Goal: Task Accomplishment & Management: Manage account settings

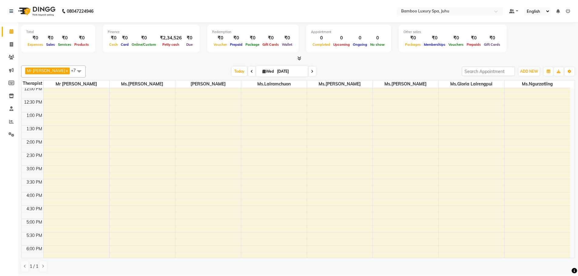
scroll to position [91, 0]
click at [194, 134] on div "9:00 AM 9:30 AM 10:00 AM 10:30 AM 11:00 AM 11:30 AM 12:00 PM 12:30 PM 1:00 PM 1…" at bounding box center [296, 183] width 548 height 373
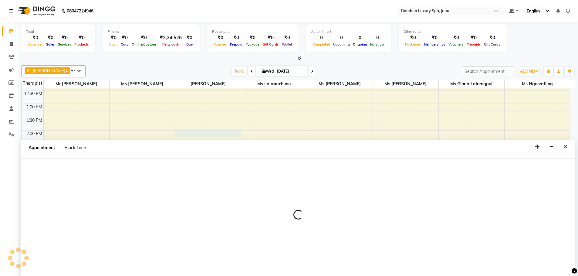
select select "75914"
select select "tentative"
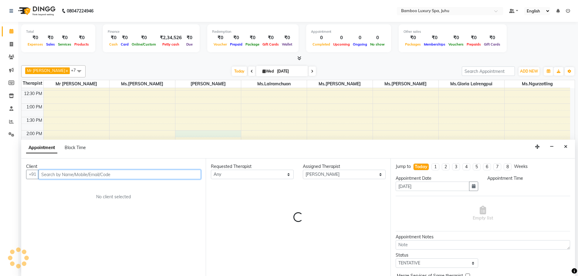
select select "840"
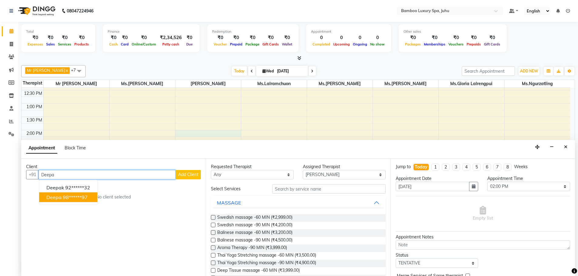
click at [65, 199] on ngb-highlight "98******97" at bounding box center [75, 197] width 25 height 6
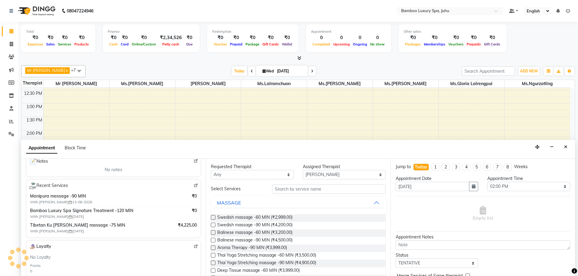
type input "98******97"
click at [232, 178] on select "Any [PERSON_NAME] Sanate Mr [PERSON_NAME] Thiek Ms.[PERSON_NAME] Ms.[PERSON_NAM…" at bounding box center [252, 174] width 83 height 9
select select "75914"
click at [211, 170] on select "Any [PERSON_NAME] Sanate Mr [PERSON_NAME] Thiek Ms.[PERSON_NAME] Ms.[PERSON_NAM…" at bounding box center [252, 174] width 83 height 9
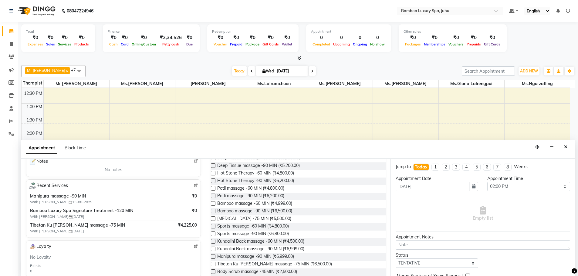
scroll to position [121, 0]
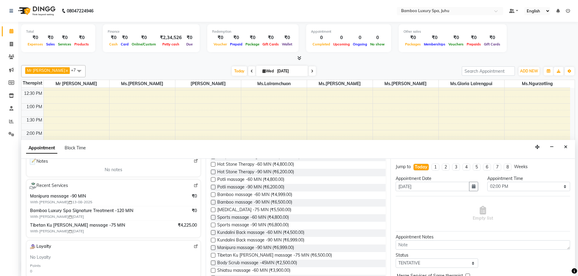
click at [214, 248] on label at bounding box center [213, 248] width 5 height 5
click at [214, 248] on input "checkbox" at bounding box center [213, 249] width 4 height 4
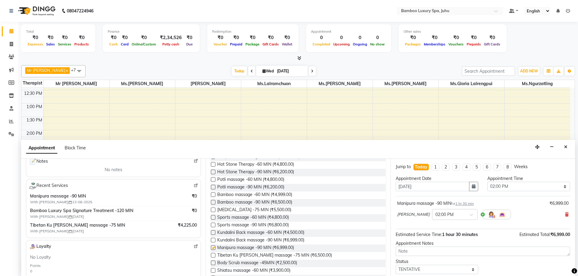
checkbox input "false"
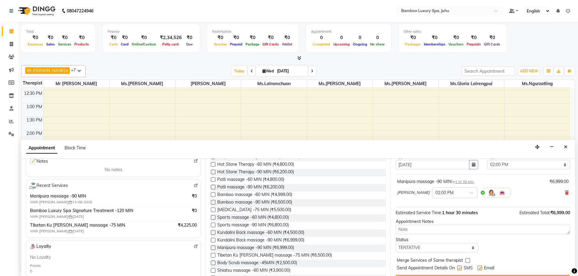
scroll to position [36, 0]
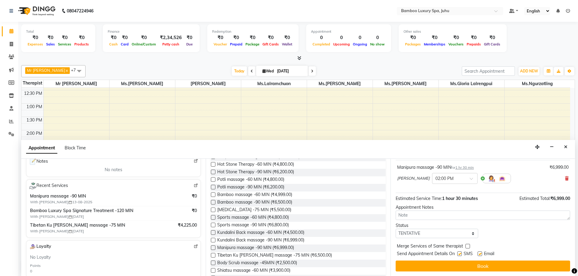
click at [480, 255] on label at bounding box center [479, 254] width 5 height 5
click at [480, 255] on input "checkbox" at bounding box center [479, 255] width 4 height 4
checkbox input "false"
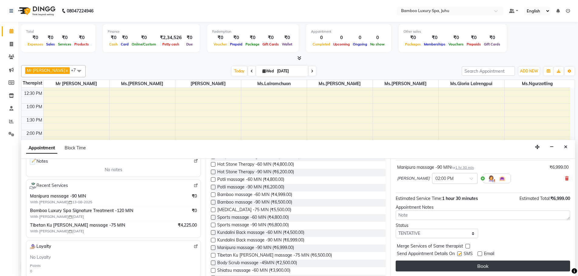
click at [449, 266] on button "Book" at bounding box center [483, 266] width 174 height 11
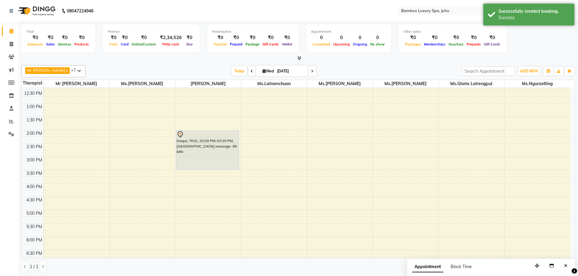
click at [197, 215] on div "9:00 AM 9:30 AM 10:00 AM 10:30 AM 11:00 AM 11:30 AM 12:00 PM 12:30 PM 1:00 PM 1…" at bounding box center [296, 183] width 548 height 373
select select "75914"
select select "tentative"
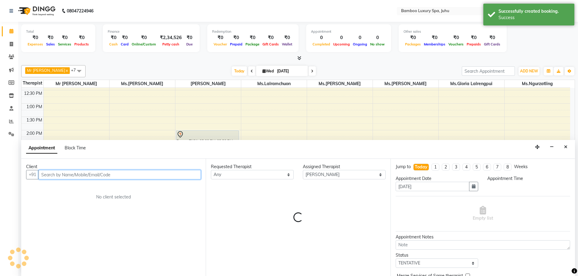
select select "1020"
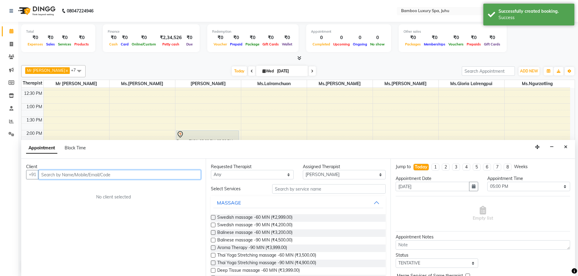
scroll to position [0, 0]
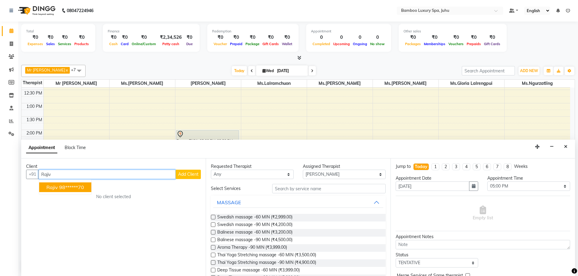
click at [72, 187] on ngb-highlight "98******70" at bounding box center [71, 187] width 25 height 6
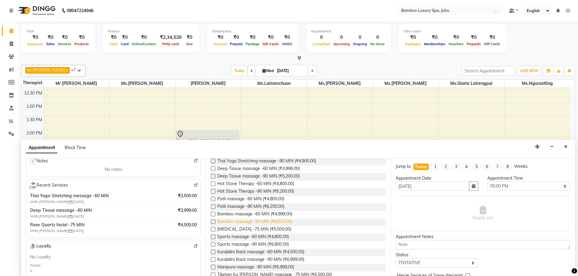
scroll to position [91, 0]
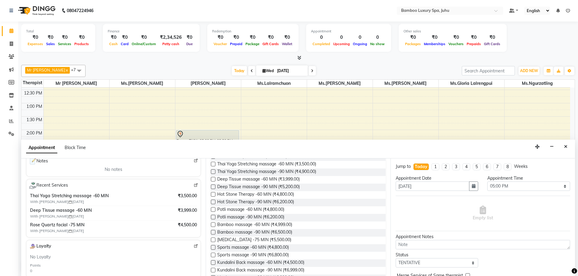
type input "98******70"
click at [211, 187] on label at bounding box center [213, 187] width 5 height 5
click at [211, 187] on input "checkbox" at bounding box center [213, 188] width 4 height 4
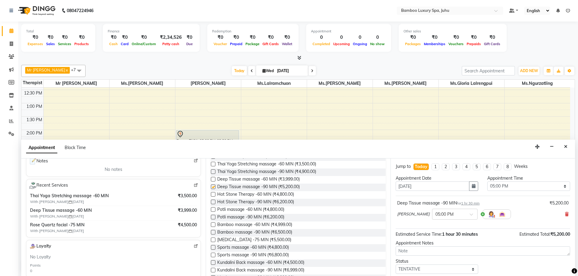
checkbox input "false"
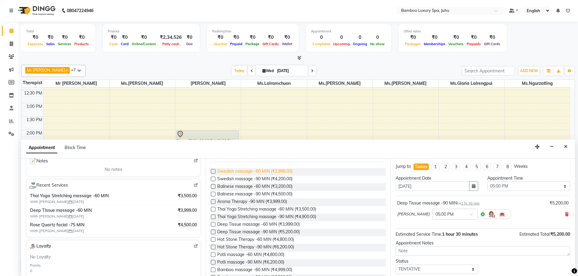
scroll to position [0, 0]
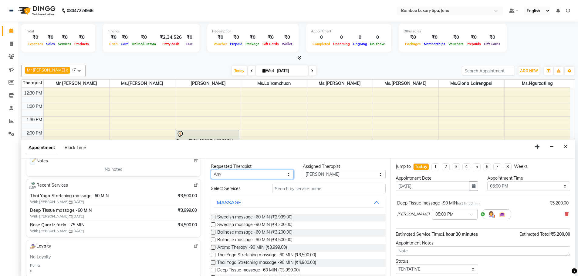
click at [241, 174] on select "Any [PERSON_NAME] Sanate Mr [PERSON_NAME] Thiek Ms.[PERSON_NAME] Ms.[PERSON_NAM…" at bounding box center [252, 174] width 83 height 9
select select "75914"
click at [211, 170] on select "Any [PERSON_NAME] Sanate Mr [PERSON_NAME] Thiek Ms.[PERSON_NAME] Ms.[PERSON_NAM…" at bounding box center [252, 174] width 83 height 9
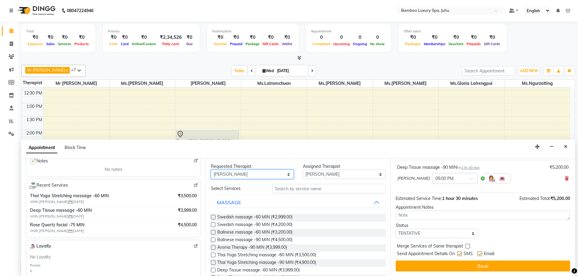
scroll to position [36, 0]
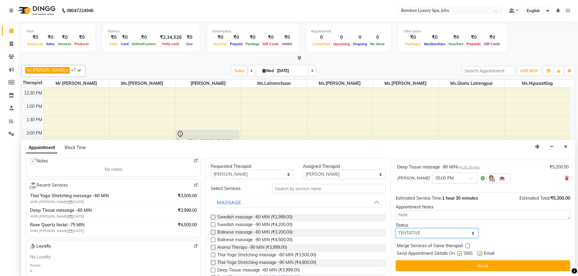
click at [433, 232] on select "Select TENTATIVE CONFIRM CHECK-IN UPCOMING" at bounding box center [437, 233] width 83 height 9
click at [511, 231] on div "Status Select TENTATIVE CONFIRM CHECK-IN UPCOMING" at bounding box center [483, 230] width 184 height 16
click at [479, 255] on label at bounding box center [479, 253] width 5 height 5
click at [479, 255] on input "checkbox" at bounding box center [479, 254] width 4 height 4
checkbox input "false"
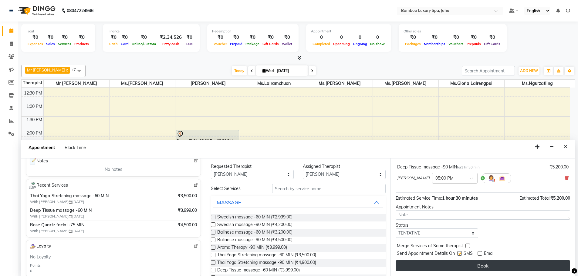
click at [475, 269] on button "Book" at bounding box center [483, 266] width 174 height 11
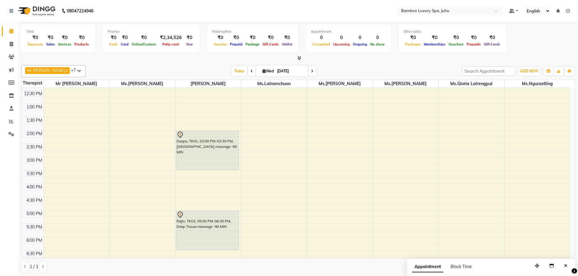
scroll to position [91, 0]
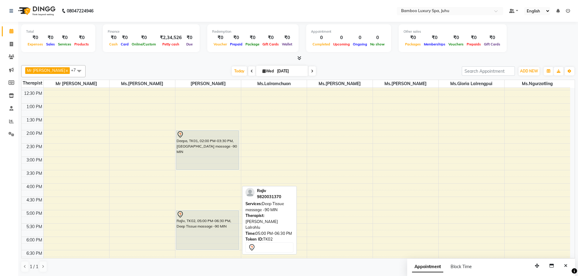
click at [199, 221] on div "Rajiv, TK02, 05:00 PM-06:30 PM, Deep Tissue massage -90 MIN" at bounding box center [207, 230] width 63 height 39
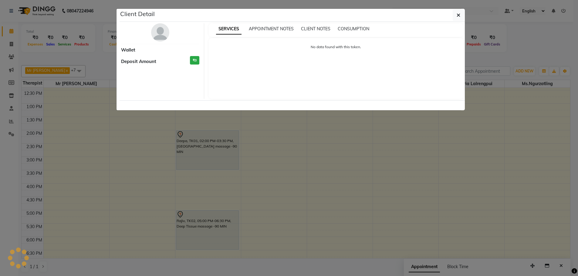
select select "7"
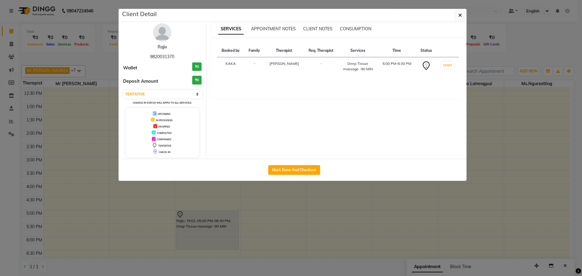
click at [161, 47] on link "Rajiv" at bounding box center [162, 46] width 9 height 5
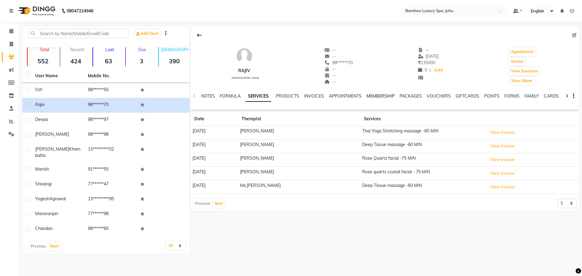
click at [380, 95] on link "MEMBERSHIP" at bounding box center [381, 95] width 28 height 5
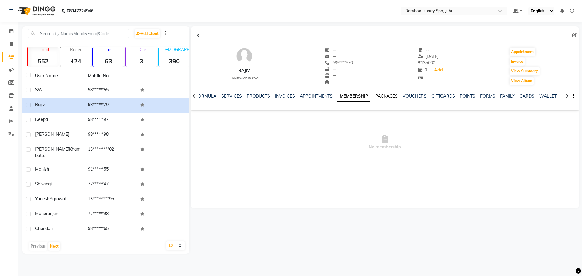
click at [382, 95] on link "PACKAGES" at bounding box center [387, 95] width 22 height 5
click at [406, 94] on link "VOUCHERS" at bounding box center [410, 95] width 24 height 5
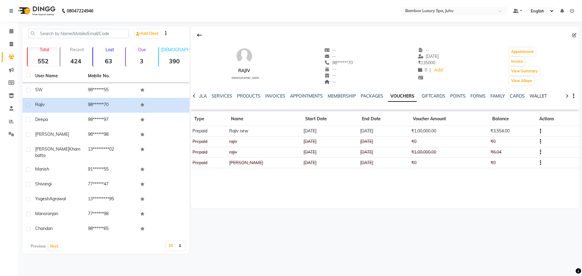
click at [534, 96] on link "WALLET" at bounding box center [538, 95] width 17 height 5
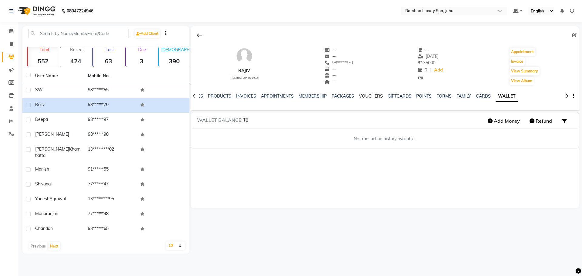
click at [360, 96] on link "VOUCHERS" at bounding box center [371, 95] width 24 height 5
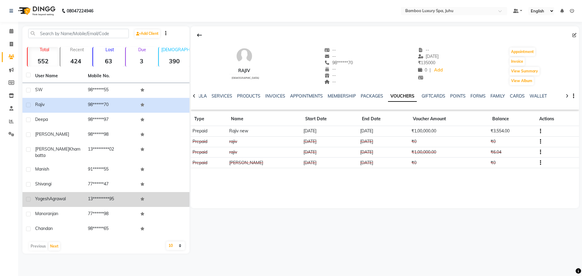
click at [60, 196] on span "Agrawal" at bounding box center [57, 198] width 16 height 5
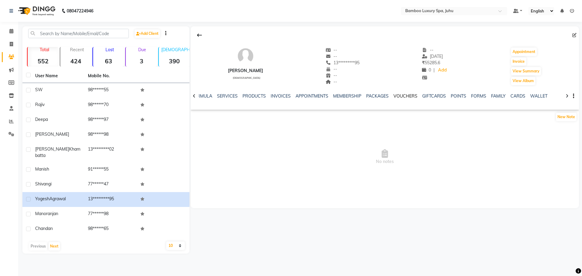
click at [408, 94] on link "VOUCHERS" at bounding box center [406, 95] width 24 height 5
click at [365, 99] on link "PACKAGES" at bounding box center [372, 95] width 22 height 5
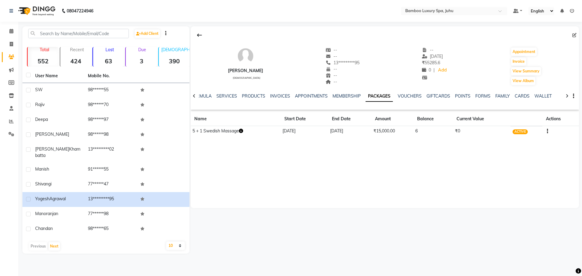
click at [339, 92] on div "NOTES FORMULA SERVICES PRODUCTS INVOICES APPOINTMENTS MEMBERSHIP PACKAGES VOUCH…" at bounding box center [385, 96] width 389 height 21
click at [348, 94] on link "MEMBERSHIP" at bounding box center [347, 95] width 28 height 5
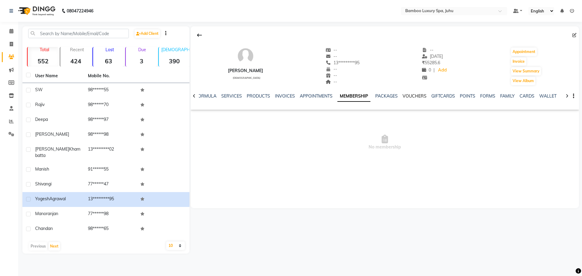
click at [408, 96] on link "VOUCHERS" at bounding box center [415, 95] width 24 height 5
click at [428, 97] on link "GIFTCARDS" at bounding box center [434, 95] width 24 height 5
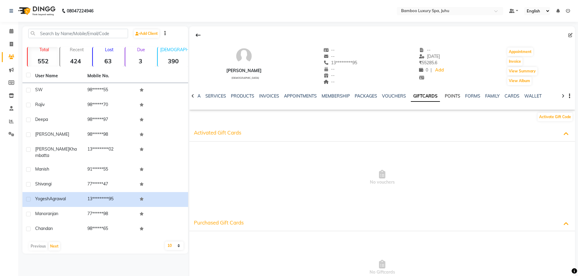
click at [447, 96] on link "POINTS" at bounding box center [452, 95] width 15 height 5
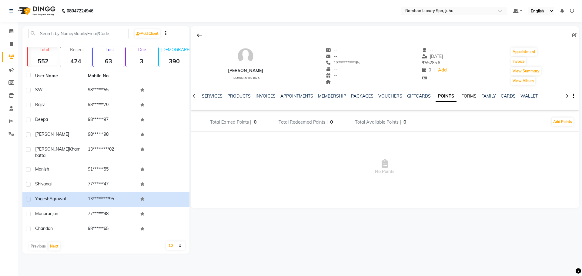
click at [470, 96] on link "FORMS" at bounding box center [469, 95] width 15 height 5
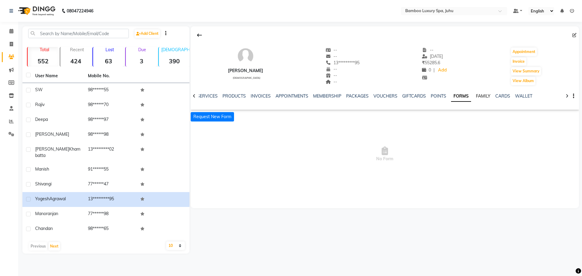
click at [477, 98] on link "FAMILY" at bounding box center [483, 95] width 15 height 5
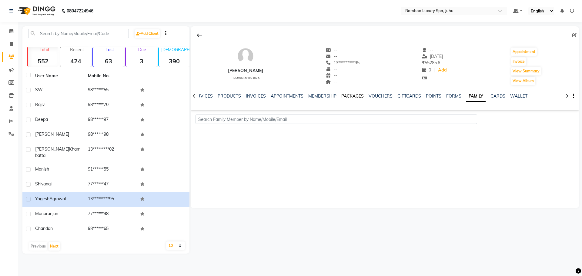
click at [352, 98] on link "PACKAGES" at bounding box center [353, 95] width 22 height 5
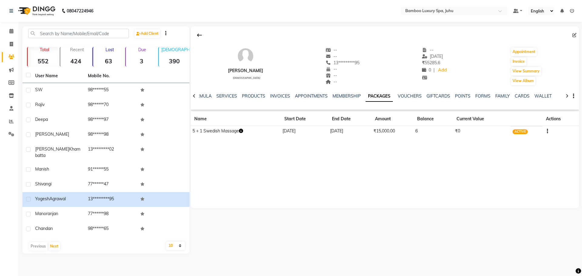
click at [250, 72] on div "[PERSON_NAME]" at bounding box center [245, 71] width 35 height 6
click at [412, 95] on link "VOUCHERS" at bounding box center [410, 95] width 24 height 5
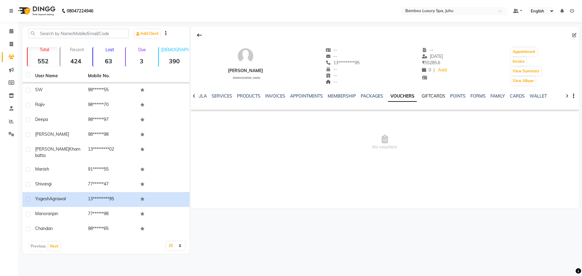
click at [430, 95] on link "GIFTCARDS" at bounding box center [434, 95] width 24 height 5
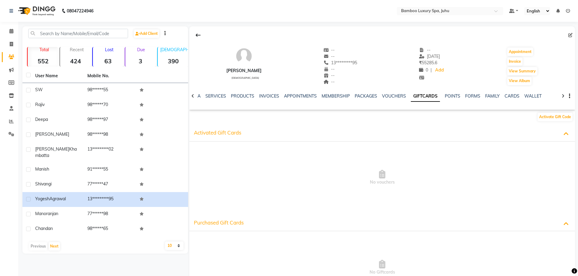
click at [449, 93] on div "NOTES FORMULA SERVICES PRODUCTS INVOICES APPOINTMENTS MEMBERSHIP PACKAGES VOUCH…" at bounding box center [382, 96] width 386 height 21
click at [451, 96] on link "POINTS" at bounding box center [452, 95] width 15 height 5
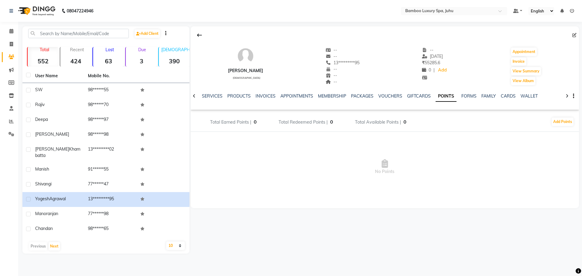
click at [355, 100] on div "NOTES FORMULA SERVICES PRODUCTS INVOICES APPOINTMENTS MEMBERSHIP PACKAGES VOUCH…" at bounding box center [377, 98] width 353 height 11
click at [353, 98] on link "PACKAGES" at bounding box center [362, 95] width 22 height 5
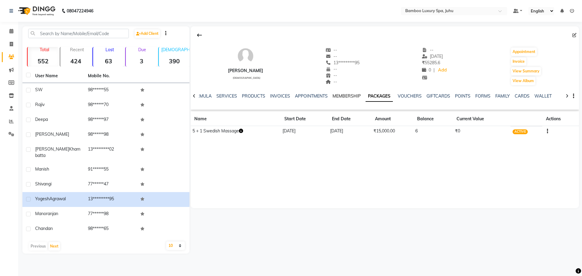
click at [349, 98] on link "MEMBERSHIP" at bounding box center [347, 95] width 28 height 5
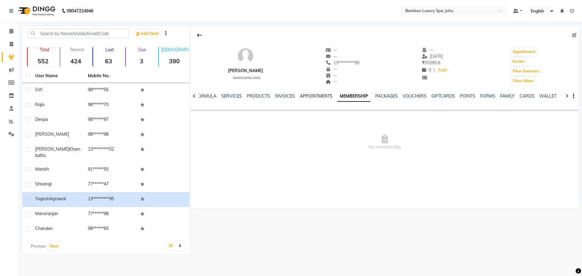
click at [317, 96] on link "APPOINTMENTS" at bounding box center [316, 95] width 33 height 5
click at [287, 97] on link "INVOICES" at bounding box center [290, 95] width 20 height 5
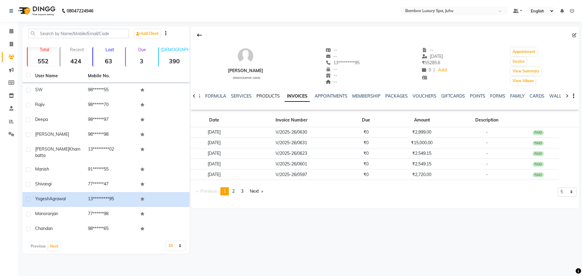
click at [270, 96] on link "PRODUCTS" at bounding box center [268, 95] width 23 height 5
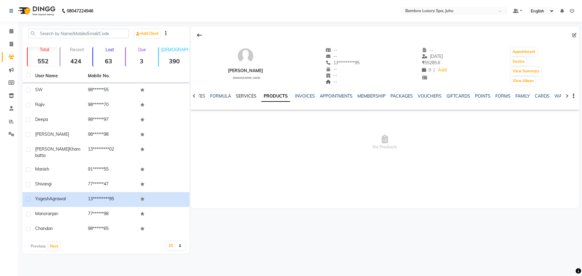
click at [248, 97] on link "SERVICES" at bounding box center [246, 95] width 21 height 5
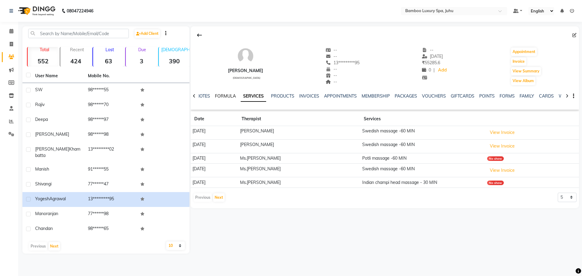
click at [228, 98] on link "FORMULA" at bounding box center [225, 95] width 21 height 5
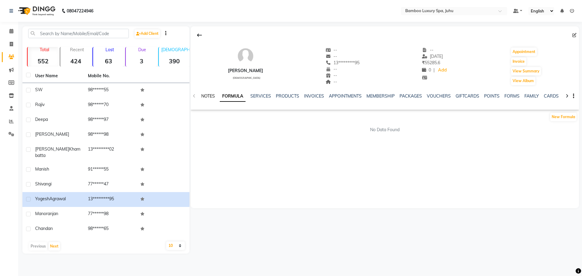
click at [214, 96] on link "NOTES" at bounding box center [208, 95] width 14 height 5
click at [242, 97] on link "FORMULA" at bounding box center [235, 95] width 21 height 5
click at [255, 96] on link "SERVICES" at bounding box center [261, 95] width 21 height 5
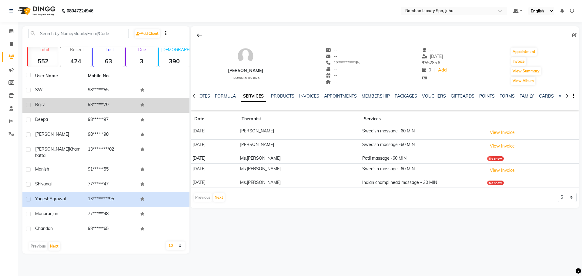
click at [42, 108] on div "Rajiv" at bounding box center [58, 105] width 46 height 6
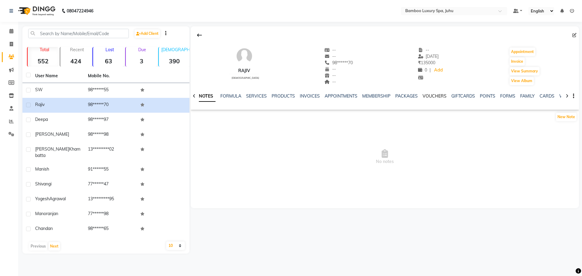
click at [433, 95] on link "VOUCHERS" at bounding box center [435, 95] width 24 height 5
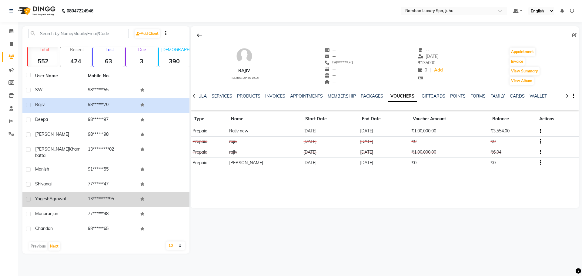
click at [101, 195] on td "13*********95" at bounding box center [110, 199] width 53 height 15
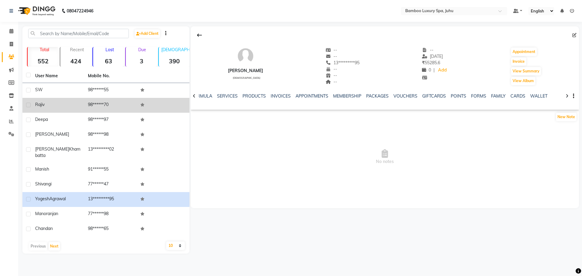
click at [34, 110] on td "Rajiv" at bounding box center [58, 105] width 53 height 15
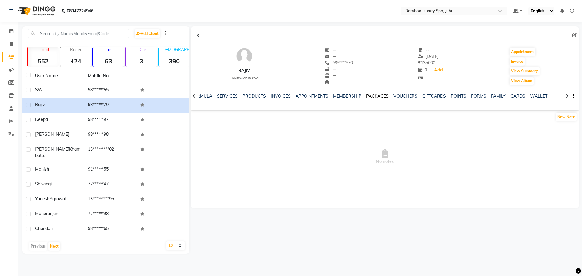
click at [372, 96] on link "PACKAGES" at bounding box center [377, 95] width 22 height 5
click at [354, 95] on link "MEMBERSHIP" at bounding box center [347, 95] width 28 height 5
click at [408, 94] on link "VOUCHERS" at bounding box center [415, 95] width 24 height 5
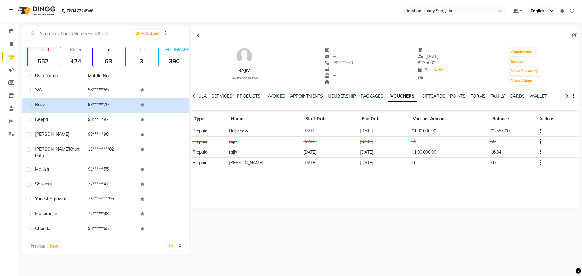
click at [477, 97] on link "FORMS" at bounding box center [478, 95] width 15 height 5
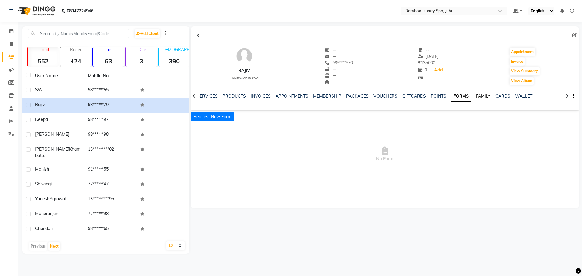
click at [477, 96] on link "FAMILY" at bounding box center [483, 95] width 15 height 5
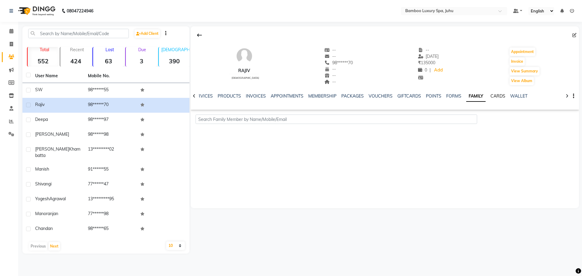
click at [494, 96] on link "CARDS" at bounding box center [498, 95] width 15 height 5
click at [506, 98] on link "WALLET" at bounding box center [514, 95] width 17 height 5
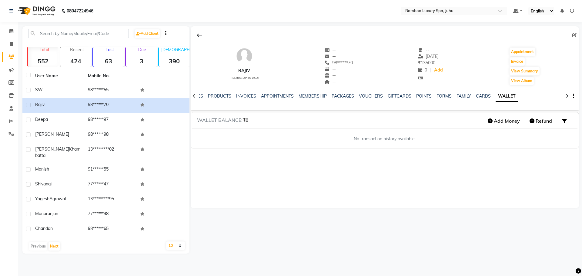
click at [569, 97] on div at bounding box center [567, 96] width 7 height 12
click at [9, 29] on icon at bounding box center [11, 31] width 4 height 5
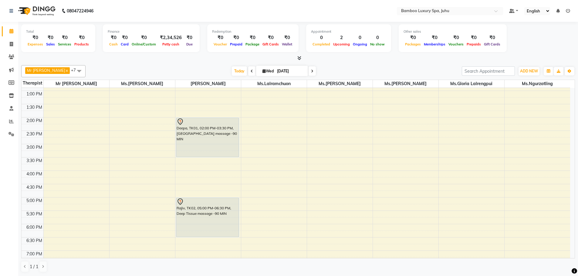
scroll to position [82, 0]
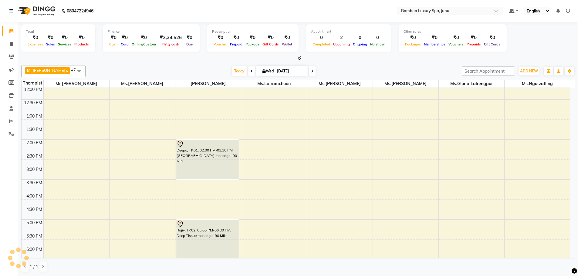
click at [558, 10] on icon at bounding box center [558, 11] width 4 height 4
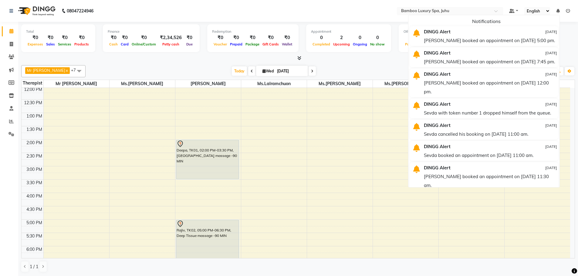
click at [364, 63] on div "Mr [PERSON_NAME] Thiek x Ms.[PERSON_NAME] x [PERSON_NAME] x [PERSON_NAME] x Ms.…" at bounding box center [298, 169] width 554 height 212
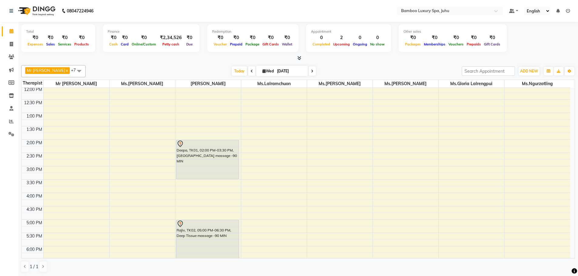
scroll to position [0, 0]
